Goal: Navigation & Orientation: Find specific page/section

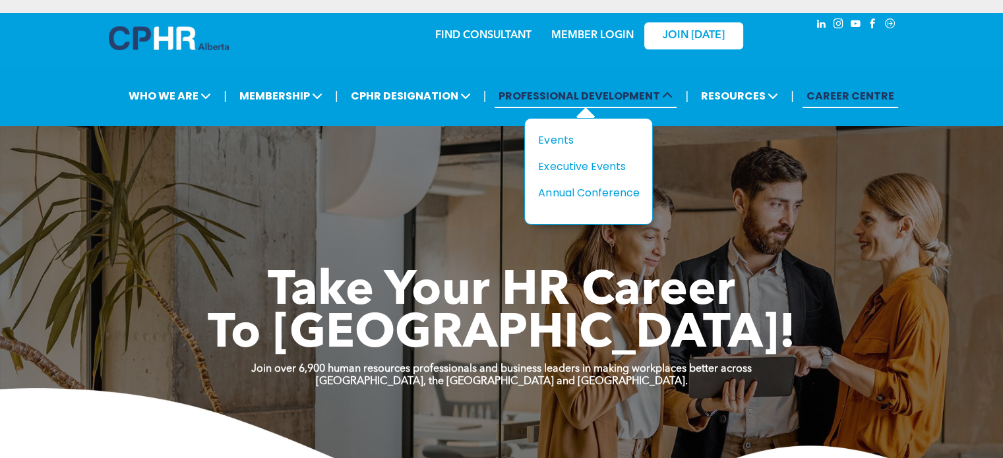
drag, startPoint x: 628, startPoint y: 93, endPoint x: 627, endPoint y: 84, distance: 9.3
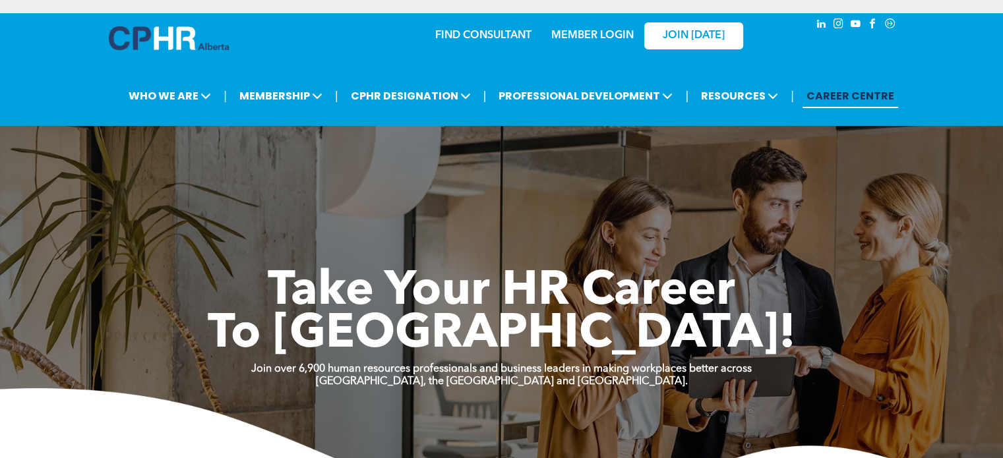
click at [593, 34] on link "MEMBER LOGIN" at bounding box center [592, 35] width 82 height 11
click at [585, 36] on link "MEMBER LOGIN" at bounding box center [592, 35] width 82 height 11
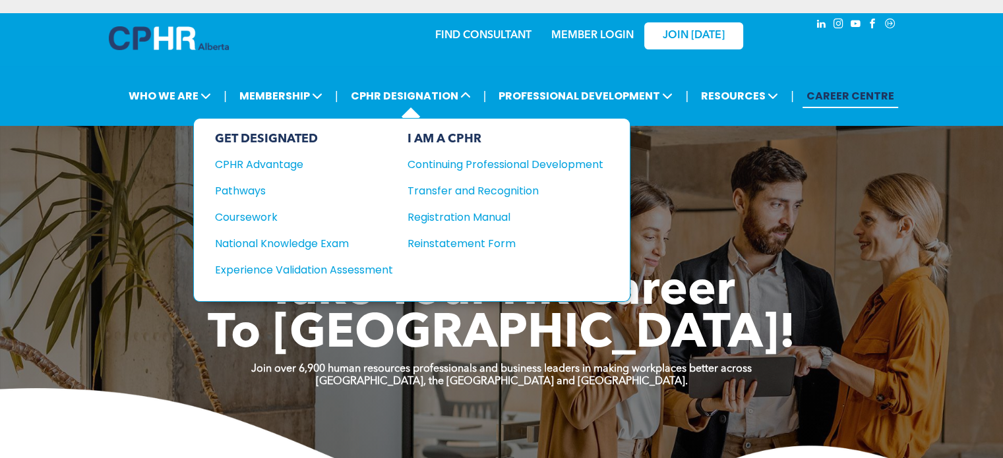
drag, startPoint x: 394, startPoint y: 100, endPoint x: 405, endPoint y: 115, distance: 18.9
drag, startPoint x: 405, startPoint y: 115, endPoint x: 418, endPoint y: 82, distance: 36.1
click at [418, 82] on li "CPHR DESIGNATION GET DESIGNATED CPHR Advantage Pathways Coursework National Kno…" at bounding box center [410, 95] width 134 height 31
